Goal: Transaction & Acquisition: Purchase product/service

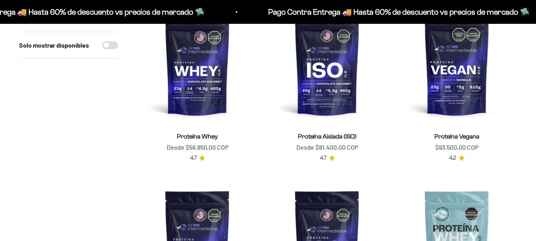
scroll to position [128, 0]
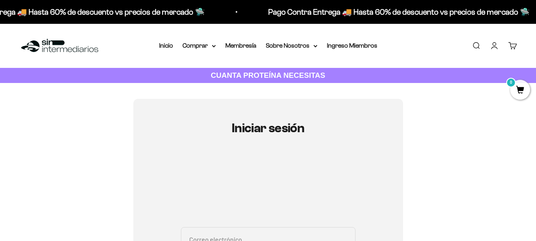
type input "acevedoyulieth04@gmail.com"
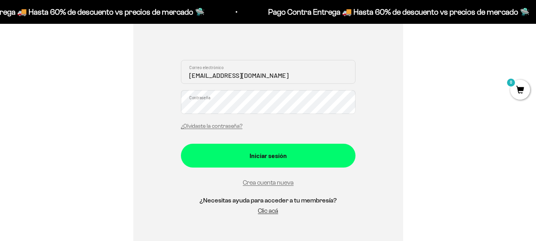
scroll to position [210, 0]
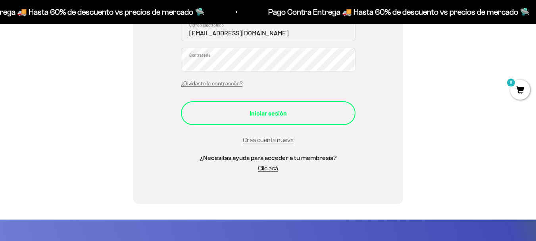
click at [305, 112] on div "Iniciar sesión" at bounding box center [268, 113] width 143 height 10
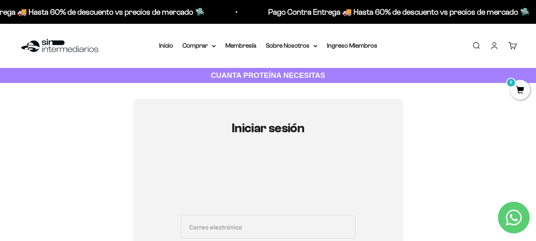
type input "acevedoyulieth04@gmail.com"
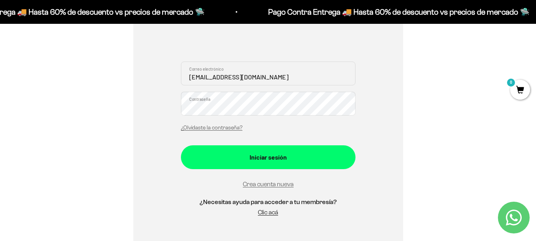
scroll to position [158, 0]
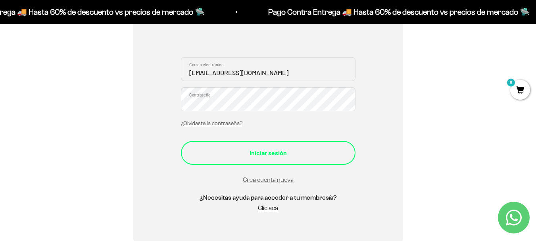
click at [329, 160] on button "Iniciar sesión" at bounding box center [268, 153] width 175 height 24
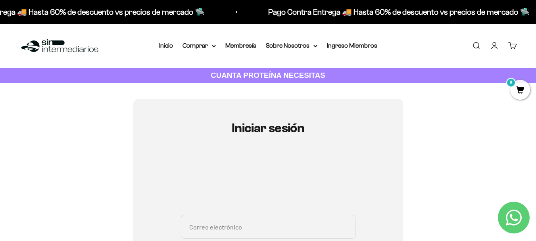
type input "acevedoyulieth04@gmail.com"
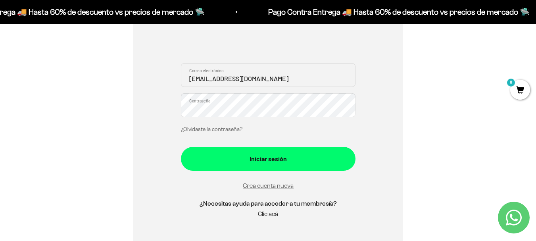
scroll to position [135, 0]
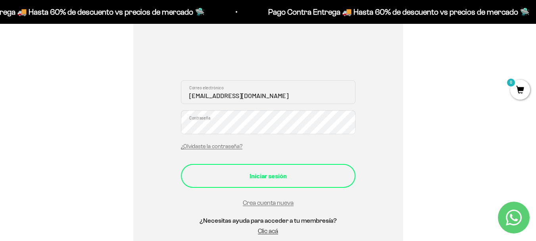
click at [266, 172] on div "Iniciar sesión" at bounding box center [268, 176] width 143 height 10
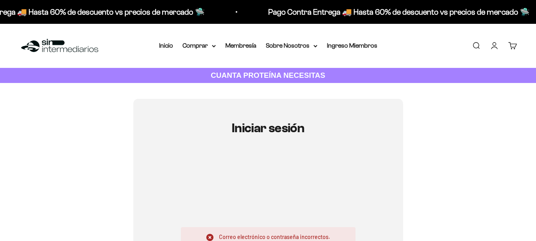
type input "[EMAIL_ADDRESS][DOMAIN_NAME]"
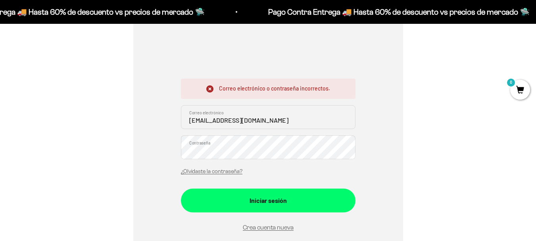
scroll to position [174, 0]
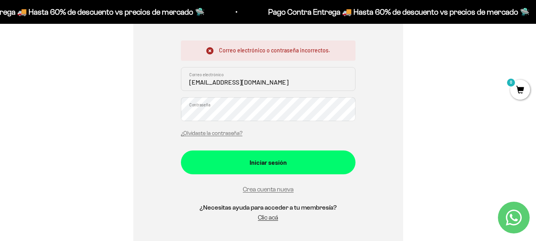
click at [163, 114] on div "Iniciar sesión Correo electrónico o contraseña incorrectos. acevedoyulieth04@gm…" at bounding box center [268, 89] width 270 height 328
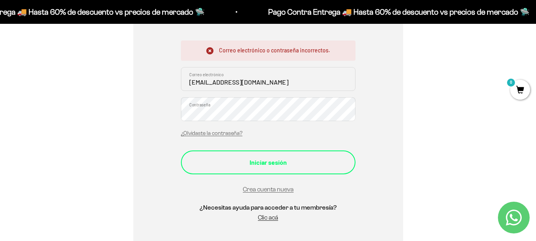
click at [213, 163] on div "Iniciar sesión" at bounding box center [268, 162] width 143 height 10
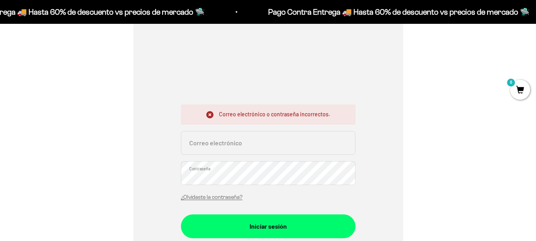
scroll to position [120, 0]
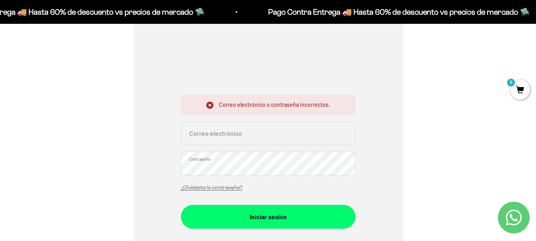
type input "[EMAIL_ADDRESS][DOMAIN_NAME]"
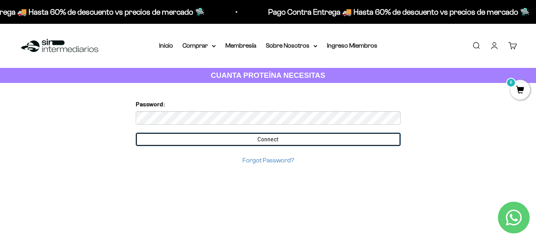
click at [301, 135] on input "Connect" at bounding box center [268, 140] width 265 height 14
drag, startPoint x: 281, startPoint y: 160, endPoint x: 297, endPoint y: 164, distance: 16.8
click at [281, 146] on input "Connect" at bounding box center [268, 140] width 265 height 14
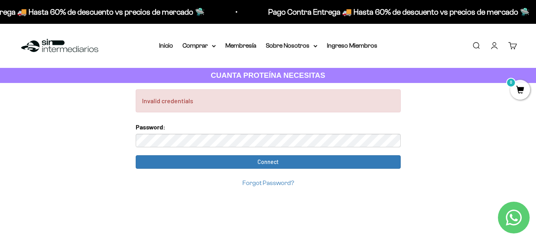
click at [287, 187] on div "Forgot Password?" at bounding box center [268, 183] width 265 height 11
click at [275, 186] on link "Forgot Password?" at bounding box center [269, 182] width 52 height 7
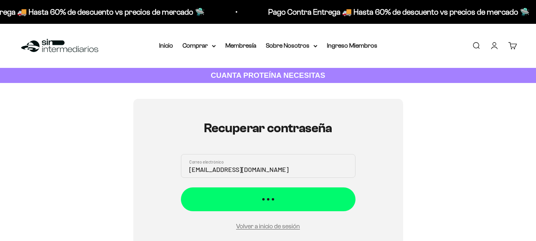
scroll to position [89, 0]
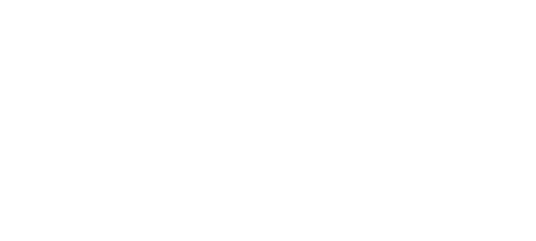
scroll to position [189, 0]
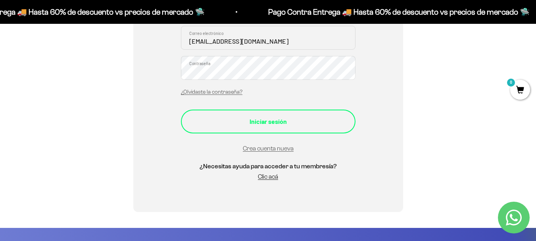
click at [329, 123] on div "Iniciar sesión" at bounding box center [268, 121] width 143 height 10
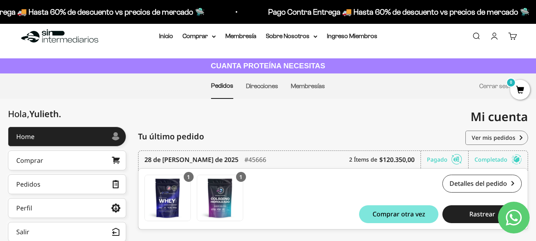
scroll to position [2, 0]
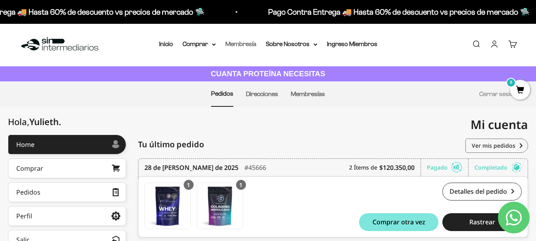
click at [249, 43] on link "Membresía" at bounding box center [241, 44] width 31 height 7
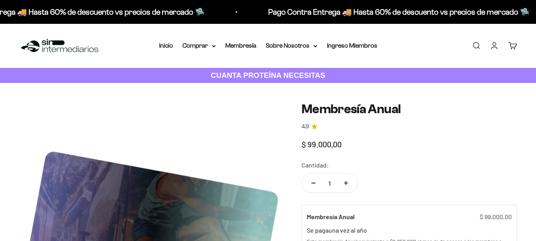
click at [493, 46] on link "Cuenta" at bounding box center [494, 45] width 9 height 9
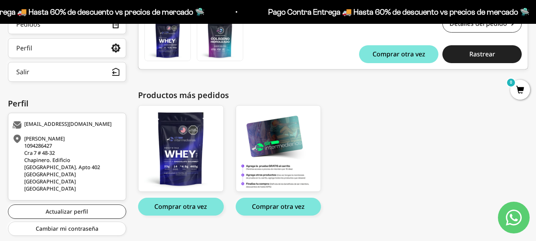
scroll to position [184, 0]
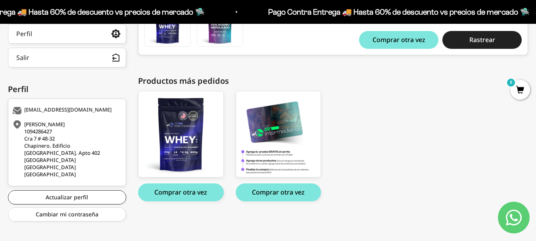
click at [532, 143] on html "Ir al contenido Pago Contra Entrega 🚚 Hasta 60% de descuento vs precios de merc…" at bounding box center [268, 32] width 536 height 432
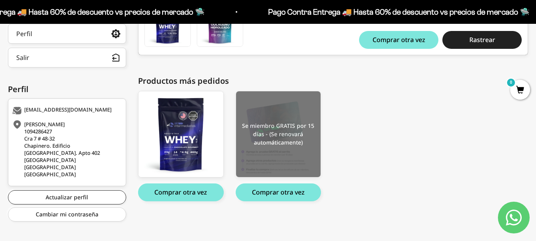
click at [303, 141] on img at bounding box center [278, 134] width 85 height 86
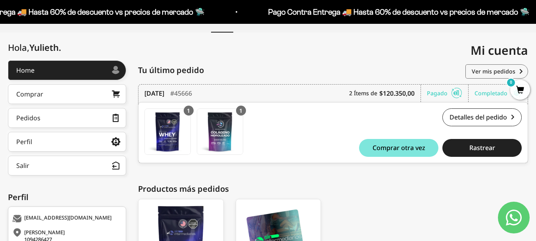
scroll to position [74, 0]
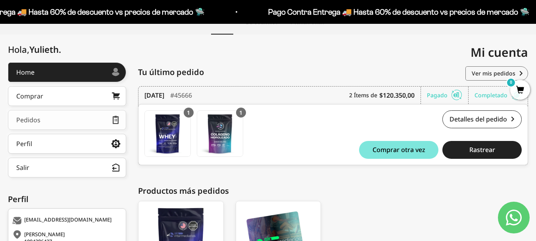
click at [35, 117] on div "Pedidos" at bounding box center [28, 120] width 24 height 6
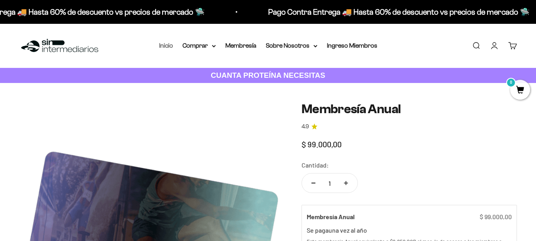
click at [161, 45] on link "Inicio" at bounding box center [166, 45] width 14 height 7
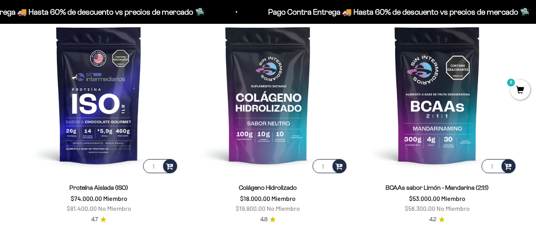
scroll to position [544, 0]
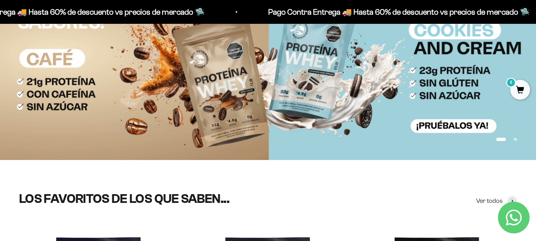
scroll to position [0, 0]
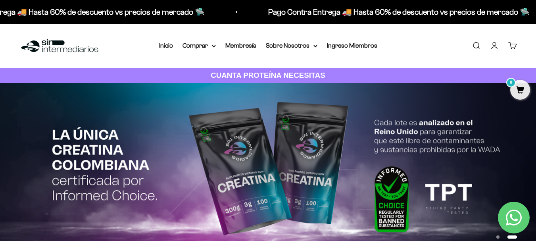
click at [316, 146] on img at bounding box center [268, 170] width 536 height 175
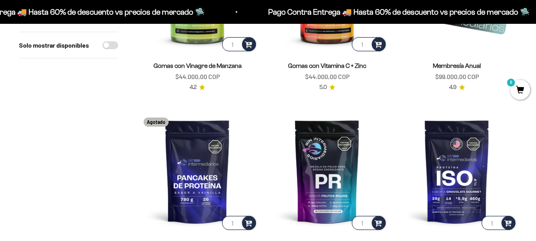
scroll to position [818, 0]
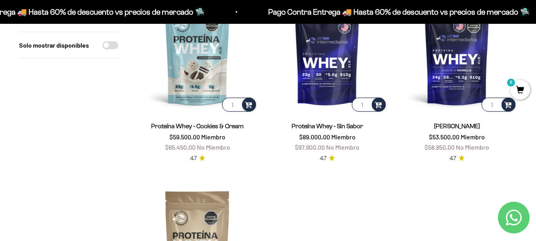
scroll to position [1702, 0]
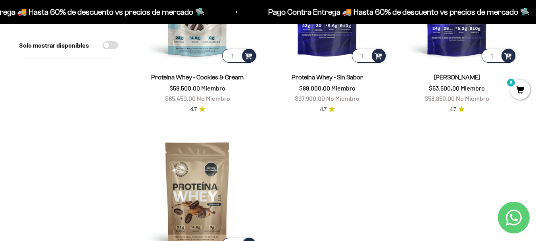
drag, startPoint x: 489, startPoint y: 67, endPoint x: 424, endPoint y: 66, distance: 64.7
click at [424, 72] on div "Proteína Whey - Vainilla $53.500,00 Miembro $58.850,00 No Miembro" at bounding box center [457, 87] width 120 height 31
copy link "[PERSON_NAME]"
drag, startPoint x: 244, startPoint y: 68, endPoint x: 139, endPoint y: 68, distance: 105.2
click at [139, 72] on div "Proteína Whey - Cookies & Cream $59.500,00 Miembro $65.450,00 No Miembro" at bounding box center [197, 87] width 120 height 31
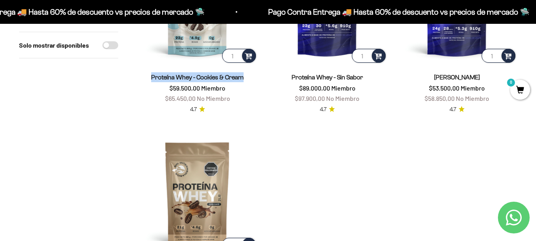
copy link "Proteína Whey - Cookies & Cream"
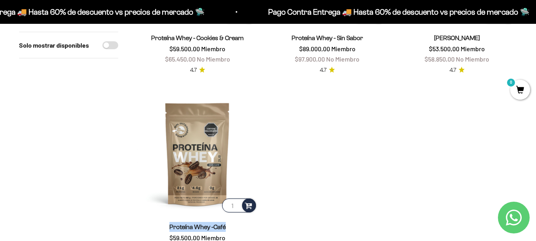
drag, startPoint x: 170, startPoint y: 213, endPoint x: 232, endPoint y: 212, distance: 61.6
click at [232, 222] on div "Proteína Whey -Café $59.500,00 Miembro $65.450,00 No Miembro" at bounding box center [197, 237] width 120 height 31
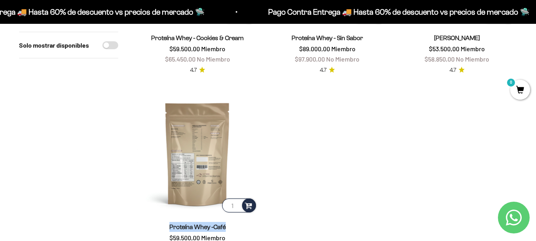
copy link "Proteína Whey -Café"
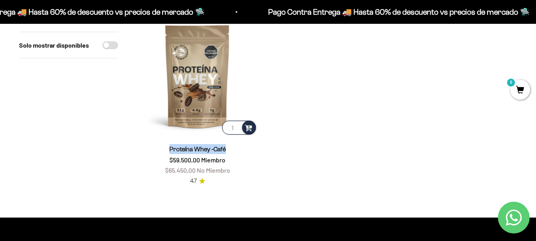
scroll to position [1785, 0]
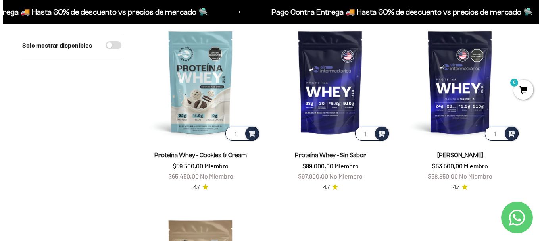
scroll to position [1614, 0]
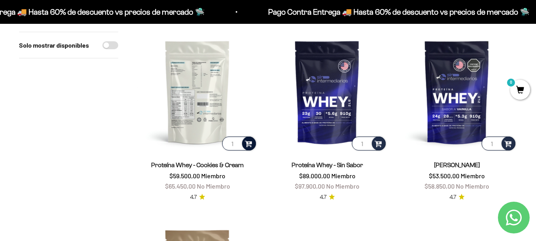
click at [247, 139] on span at bounding box center [249, 143] width 8 height 9
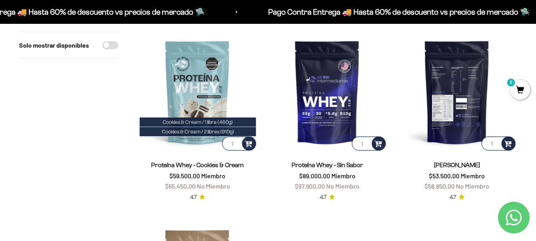
click at [494, 137] on input "1" at bounding box center [499, 144] width 34 height 14
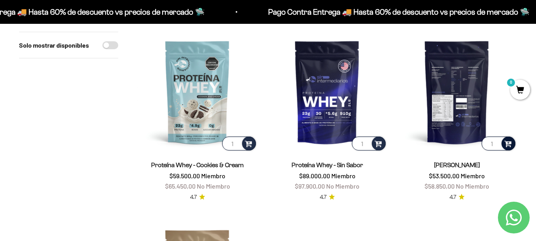
click at [509, 139] on span at bounding box center [509, 143] width 8 height 9
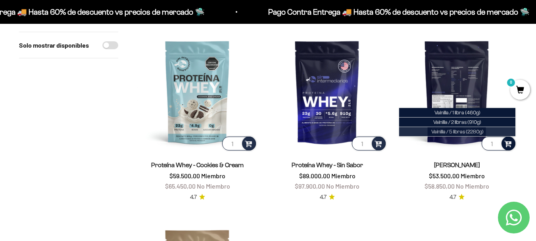
click at [489, 127] on li "Vainilla / 5 libras (2280g)" at bounding box center [457, 132] width 116 height 10
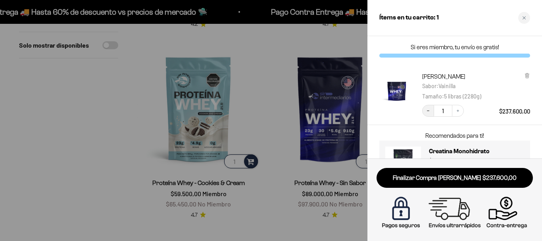
click at [429, 113] on icon "Decrease quantity" at bounding box center [428, 110] width 5 height 5
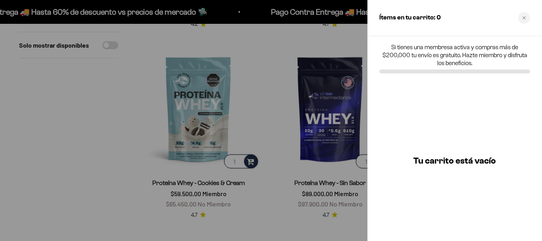
click at [283, 215] on div at bounding box center [271, 120] width 542 height 241
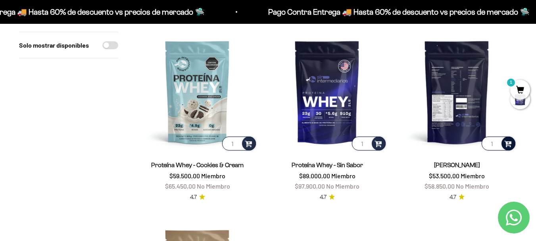
click at [509, 139] on span at bounding box center [509, 143] width 8 height 9
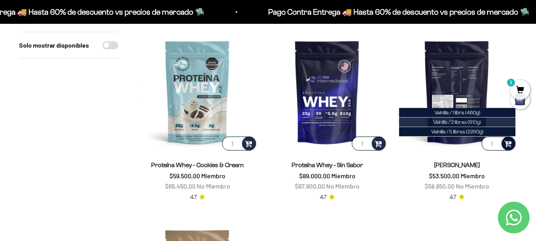
click at [462, 119] on span "Vainilla / 2 libras (910g)" at bounding box center [458, 122] width 48 height 6
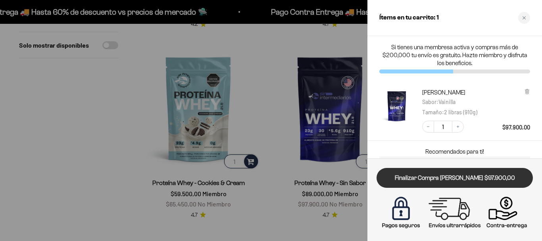
click at [486, 176] on link "Finalizar Compra [PERSON_NAME] $97.900,00" at bounding box center [455, 178] width 156 height 20
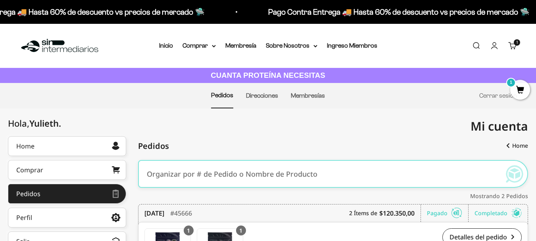
click at [536, 4] on html "Ir al contenido Pago Contra Entrega 🚚 Hasta 60% de descuento vs precios de merc…" at bounding box center [268, 216] width 536 height 432
click at [206, 48] on summary "Comprar" at bounding box center [199, 46] width 33 height 10
click at [172, 48] on link "Inicio" at bounding box center [166, 45] width 14 height 7
click at [499, 50] on link "Cuenta" at bounding box center [494, 45] width 9 height 9
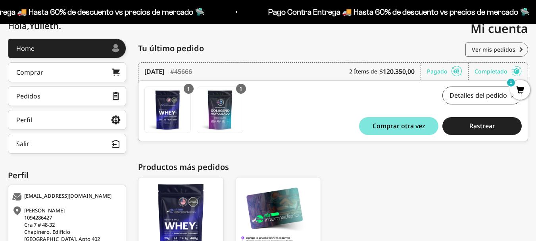
scroll to position [64, 0]
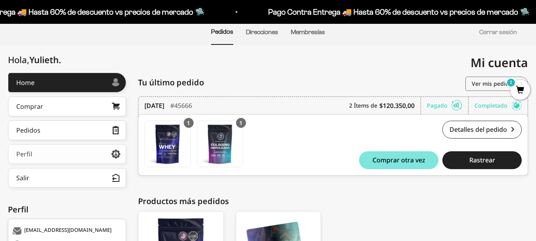
click at [59, 156] on link "Perfil" at bounding box center [67, 154] width 118 height 20
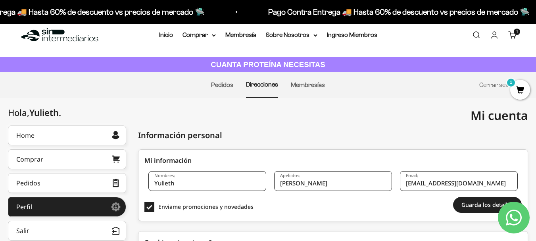
scroll to position [10, 0]
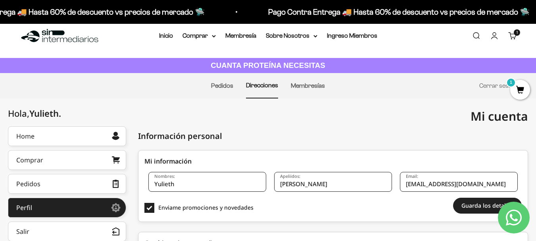
click at [219, 79] on li "Pedidos" at bounding box center [222, 85] width 22 height 25
click at [306, 83] on link "Membresías" at bounding box center [308, 85] width 34 height 7
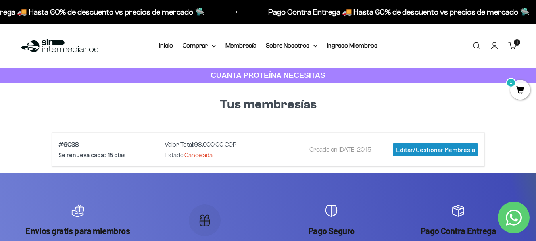
click at [416, 153] on div "Editar/Gestionar Membresía" at bounding box center [435, 149] width 85 height 13
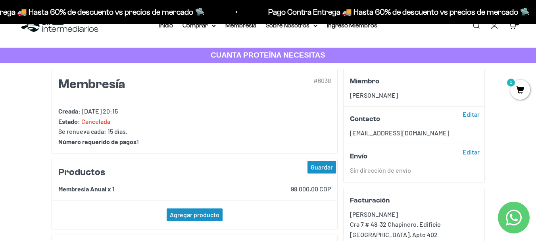
scroll to position [13, 0]
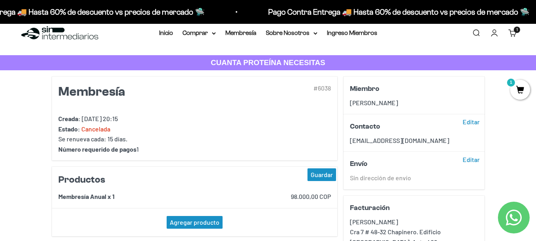
drag, startPoint x: 539, startPoint y: 43, endPoint x: 536, endPoint y: 46, distance: 4.2
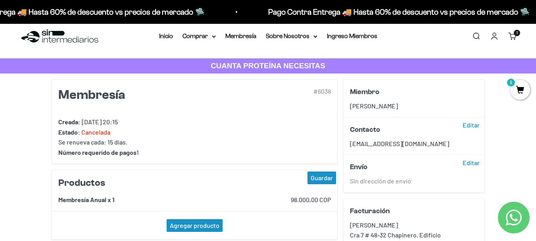
scroll to position [0, 0]
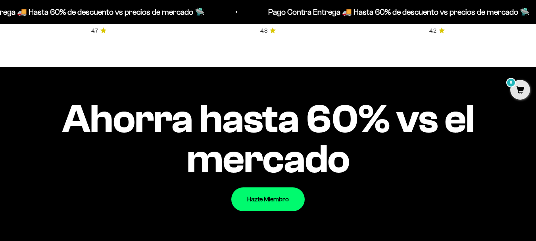
scroll to position [483, 0]
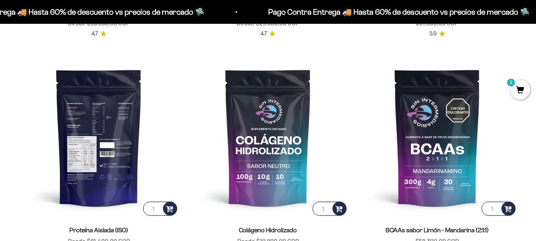
click at [123, 130] on img at bounding box center [99, 138] width 160 height 160
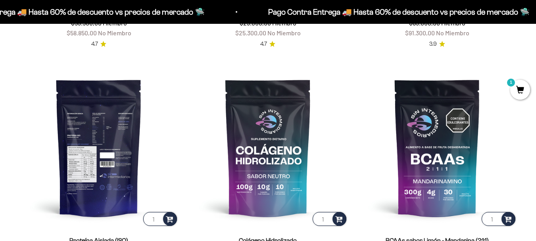
scroll to position [494, 0]
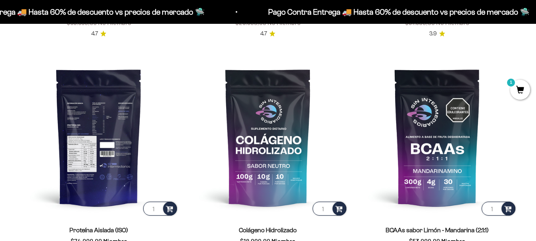
click at [99, 122] on img at bounding box center [99, 137] width 160 height 160
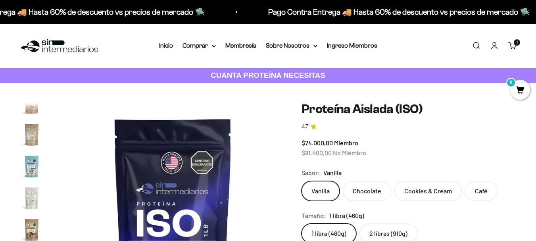
scroll to position [85, 0]
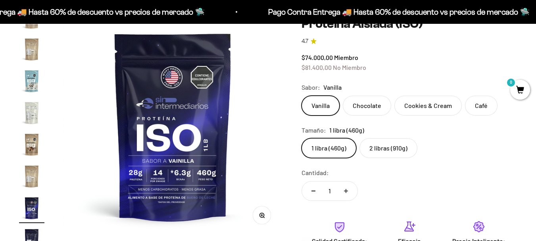
click at [395, 138] on fieldset "Tamaño: 1 libra (460g) 1 libra (460g) 2 libras (910g)" at bounding box center [410, 141] width 216 height 33
click at [392, 146] on label "2 libras (910g)" at bounding box center [389, 148] width 58 height 20
click at [302, 138] on input "2 libras (910g)" at bounding box center [301, 138] width 0 height 0
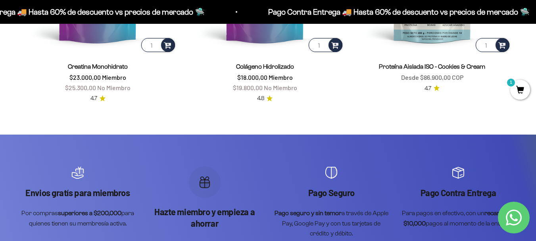
scroll to position [1764, 0]
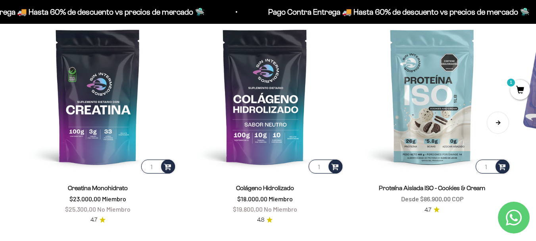
click at [504, 112] on button "Siguiente" at bounding box center [498, 123] width 22 height 22
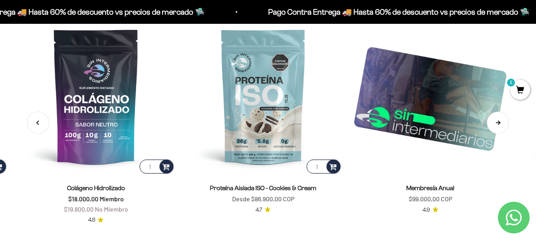
click at [504, 112] on button "Siguiente" at bounding box center [498, 123] width 22 height 22
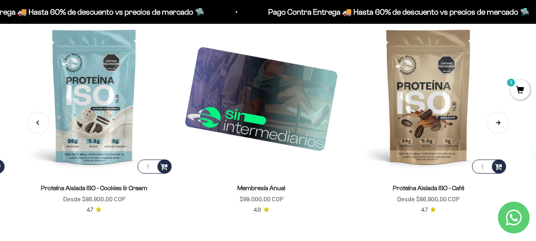
click at [504, 112] on button "Siguiente" at bounding box center [498, 123] width 22 height 22
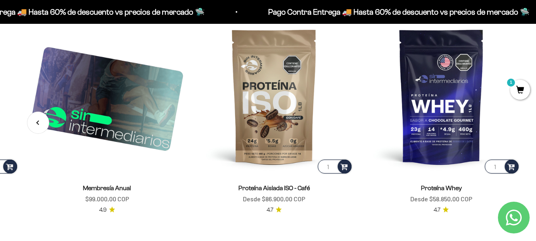
scroll to position [0, 507]
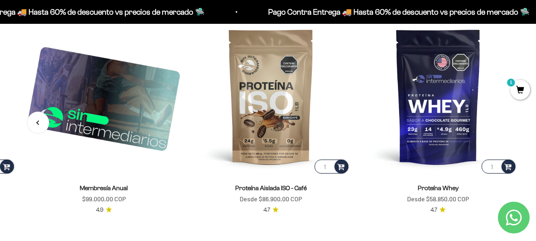
click at [504, 112] on img at bounding box center [439, 96] width 158 height 158
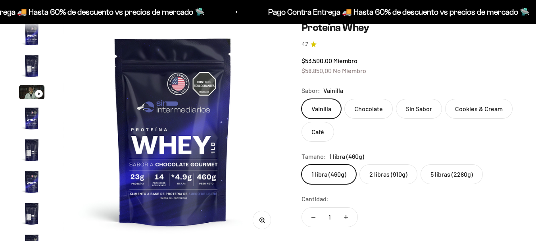
scroll to position [382, 0]
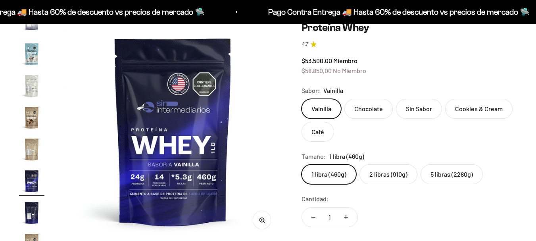
click at [388, 179] on label "2 libras (910g)" at bounding box center [389, 174] width 58 height 20
click at [302, 164] on input "2 libras (910g)" at bounding box center [301, 164] width 0 height 0
radio input "true"
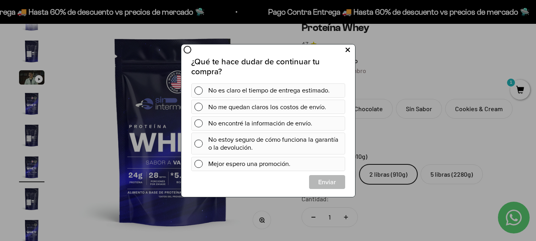
click at [345, 50] on icon at bounding box center [347, 49] width 4 height 11
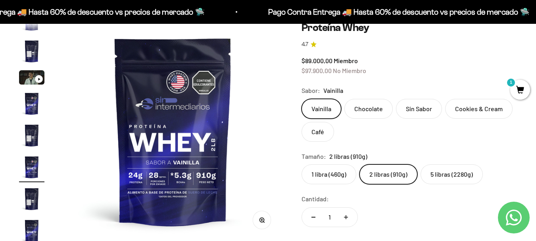
click at [436, 175] on label "5 libras (2280g)" at bounding box center [452, 174] width 62 height 20
click at [302, 164] on input "5 libras (2280g)" at bounding box center [301, 164] width 0 height 0
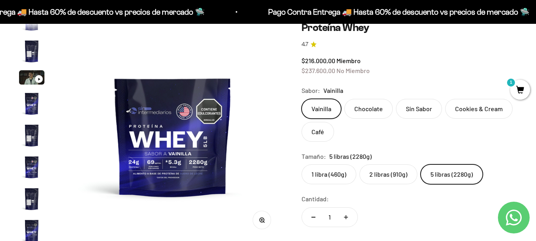
scroll to position [142, 0]
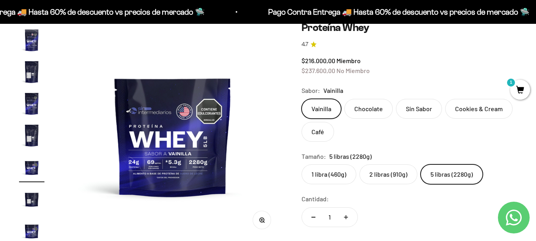
click at [401, 175] on label "2 libras (910g)" at bounding box center [389, 174] width 58 height 20
click at [302, 164] on input "2 libras (910g)" at bounding box center [301, 164] width 0 height 0
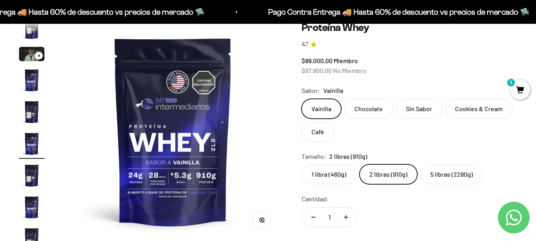
scroll to position [15, 0]
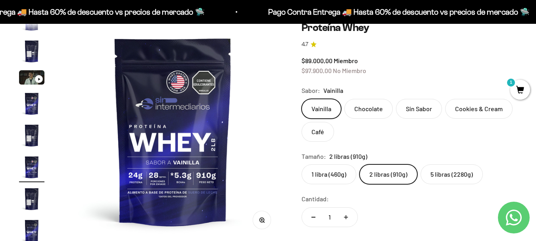
click at [345, 169] on label "1 libra (460g)" at bounding box center [329, 174] width 55 height 20
click at [302, 164] on input "1 libra (460g)" at bounding box center [301, 164] width 0 height 0
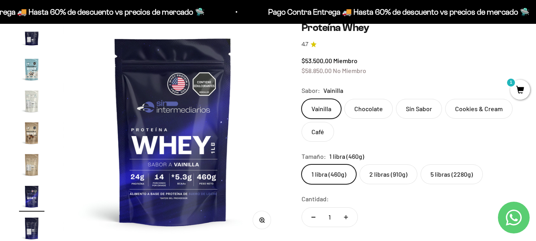
scroll to position [382, 0]
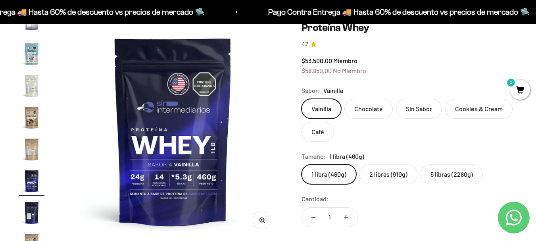
click at [385, 170] on label "2 libras (910g)" at bounding box center [389, 174] width 58 height 20
click at [302, 164] on input "2 libras (910g)" at bounding box center [301, 164] width 0 height 0
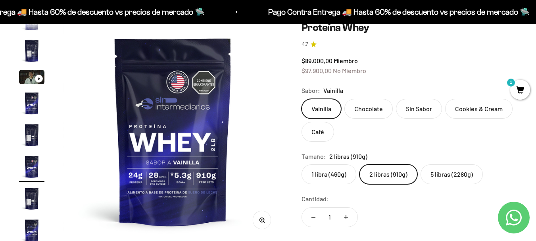
scroll to position [15, 0]
click at [368, 110] on label "Chocolate" at bounding box center [369, 109] width 48 height 20
click at [302, 99] on input "Chocolate" at bounding box center [301, 98] width 0 height 0
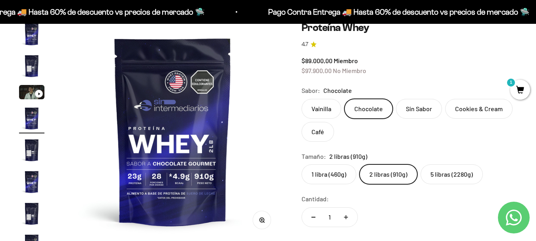
click at [410, 107] on label "Sin Sabor" at bounding box center [419, 109] width 46 height 20
click at [302, 99] on input "Sin Sabor" at bounding box center [301, 98] width 0 height 0
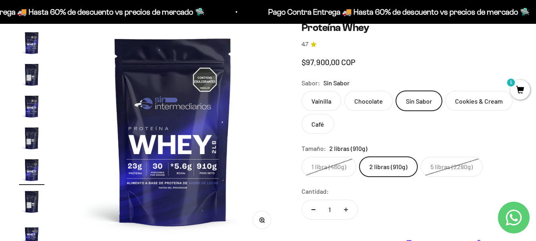
scroll to position [78, 0]
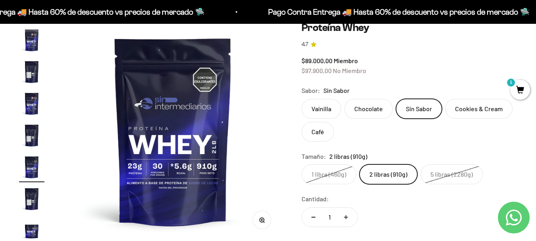
click at [472, 103] on label "Cookies & Cream" at bounding box center [480, 109] width 68 height 20
click at [302, 99] on input "Cookies & Cream" at bounding box center [301, 98] width 0 height 0
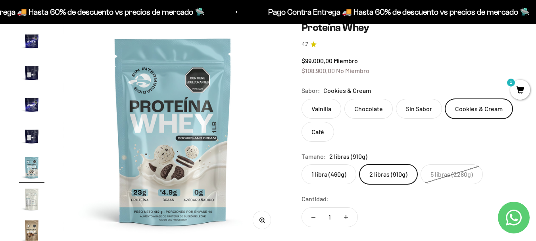
scroll to position [269, 0]
click at [324, 130] on label "Café" at bounding box center [318, 132] width 33 height 20
click at [302, 99] on input "Café" at bounding box center [301, 98] width 0 height 0
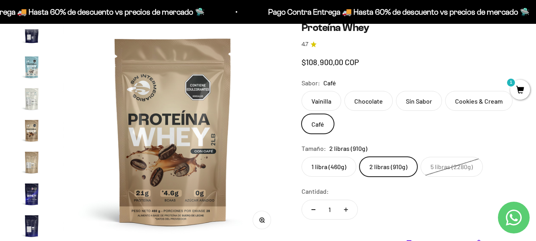
scroll to position [382, 0]
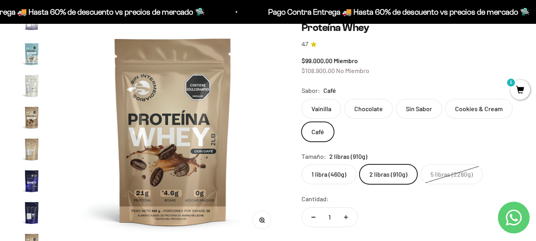
click at [414, 111] on label "Sin Sabor" at bounding box center [419, 109] width 46 height 20
click at [302, 99] on input "Sin Sabor" at bounding box center [301, 98] width 0 height 0
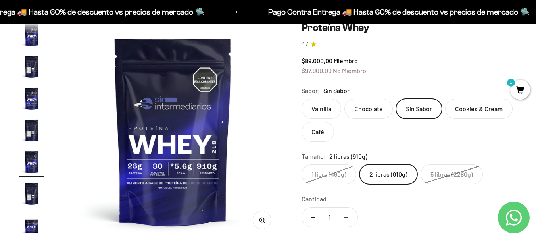
scroll to position [78, 0]
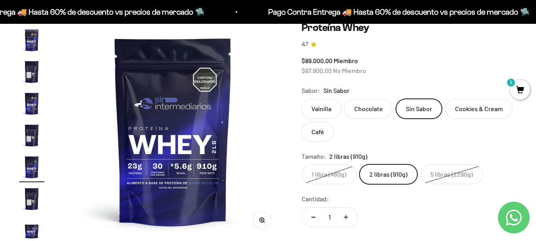
click at [320, 109] on label "Vainilla" at bounding box center [322, 109] width 40 height 20
click at [302, 99] on input "Vainilla" at bounding box center [301, 98] width 0 height 0
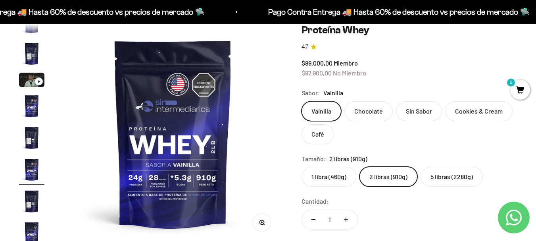
scroll to position [83, 0]
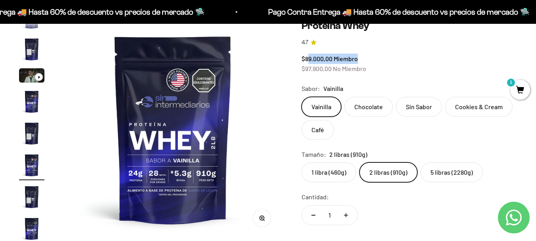
drag, startPoint x: 309, startPoint y: 59, endPoint x: 371, endPoint y: 58, distance: 62.4
click at [371, 58] on div "$89.000,00 Miembro $97.900,00 No Miembro" at bounding box center [410, 64] width 216 height 20
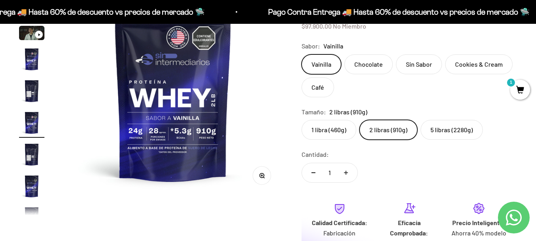
click at [368, 70] on label "Chocolate" at bounding box center [369, 64] width 48 height 20
click at [302, 54] on input "Chocolate" at bounding box center [301, 54] width 0 height 0
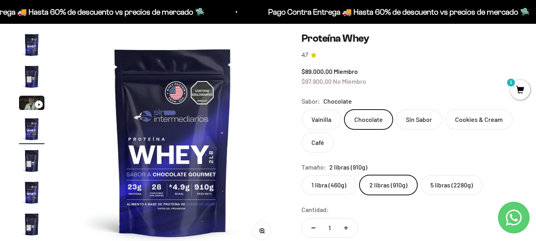
scroll to position [66, 0]
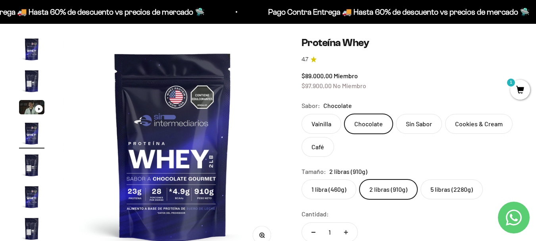
click at [316, 123] on label "Vainilla" at bounding box center [322, 124] width 40 height 20
click at [302, 114] on input "Vainilla" at bounding box center [301, 114] width 0 height 0
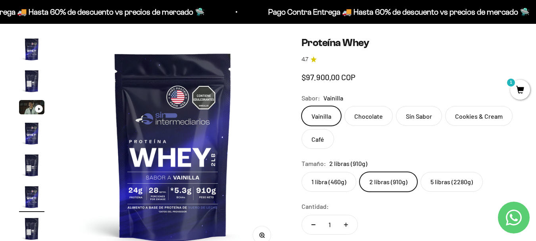
scroll to position [15, 0]
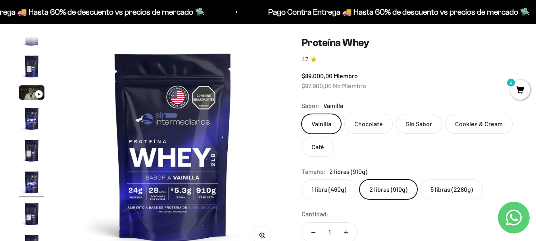
click at [375, 129] on label "Chocolate" at bounding box center [369, 124] width 48 height 20
click at [302, 114] on input "Chocolate" at bounding box center [301, 114] width 0 height 0
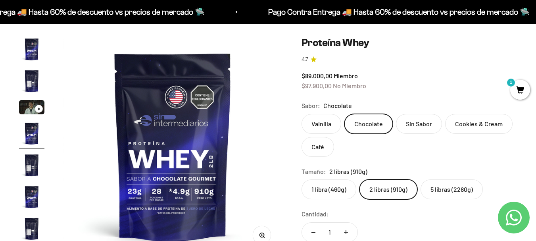
click at [313, 123] on label "Vainilla" at bounding box center [322, 124] width 40 height 20
click at [302, 114] on input "Vainilla" at bounding box center [301, 114] width 0 height 0
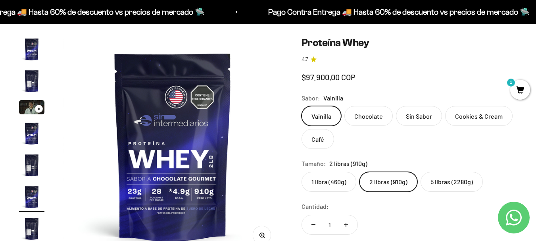
scroll to position [15, 0]
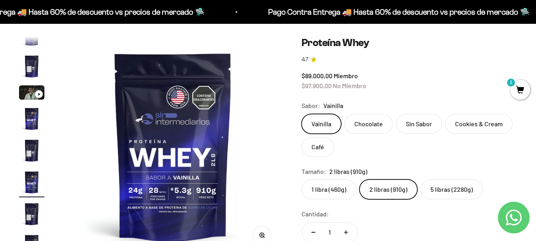
click at [367, 125] on label "Chocolate" at bounding box center [369, 124] width 48 height 20
click at [302, 114] on input "Chocolate" at bounding box center [301, 114] width 0 height 0
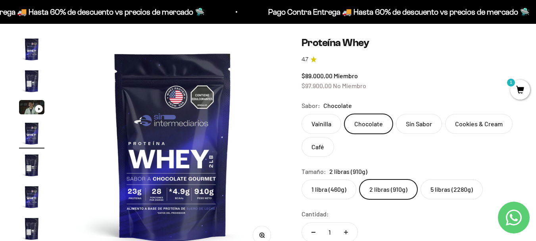
click at [417, 122] on label "Sin Sabor" at bounding box center [419, 124] width 46 height 20
click at [302, 114] on input "Sin Sabor" at bounding box center [301, 114] width 0 height 0
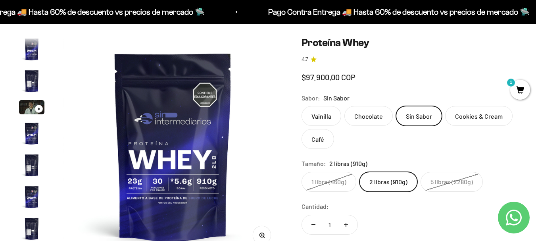
scroll to position [78, 0]
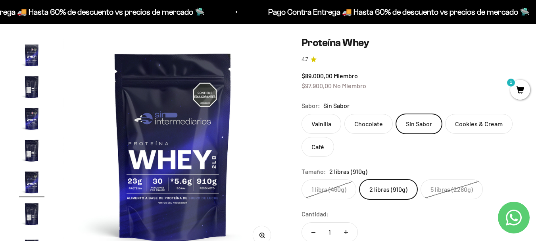
click at [475, 120] on label "Cookies & Cream" at bounding box center [480, 124] width 68 height 20
click at [302, 114] on input "Cookies & Cream" at bounding box center [301, 114] width 0 height 0
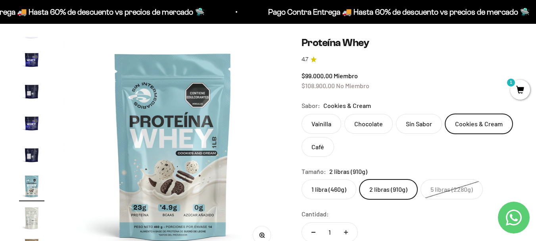
scroll to position [269, 0]
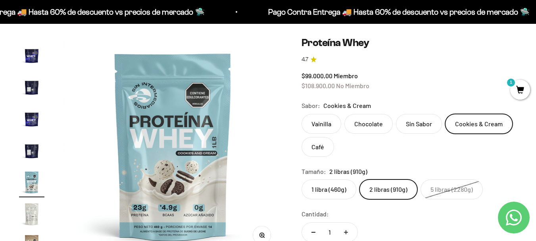
click at [325, 150] on label "Café" at bounding box center [318, 147] width 33 height 20
click at [302, 114] on input "Café" at bounding box center [301, 114] width 0 height 0
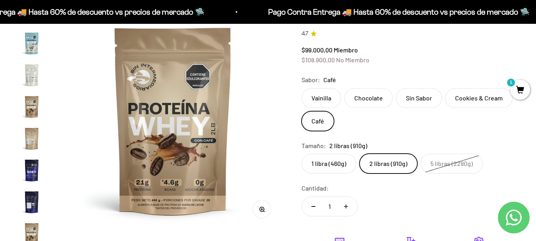
scroll to position [87, 0]
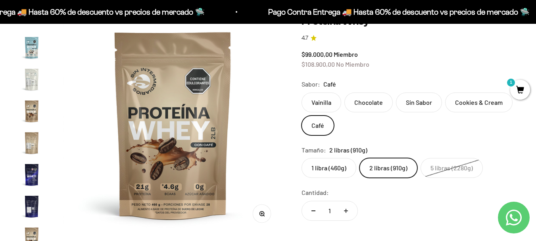
click at [326, 105] on label "Vainilla" at bounding box center [322, 103] width 40 height 20
click at [302, 93] on input "Vainilla" at bounding box center [301, 92] width 0 height 0
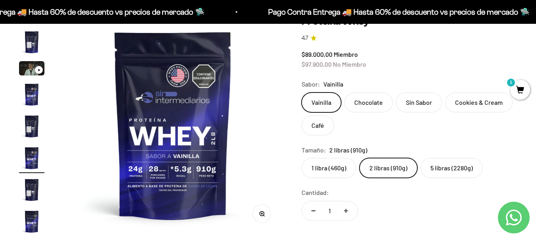
scroll to position [15, 0]
